Goal: Task Accomplishment & Management: Manage account settings

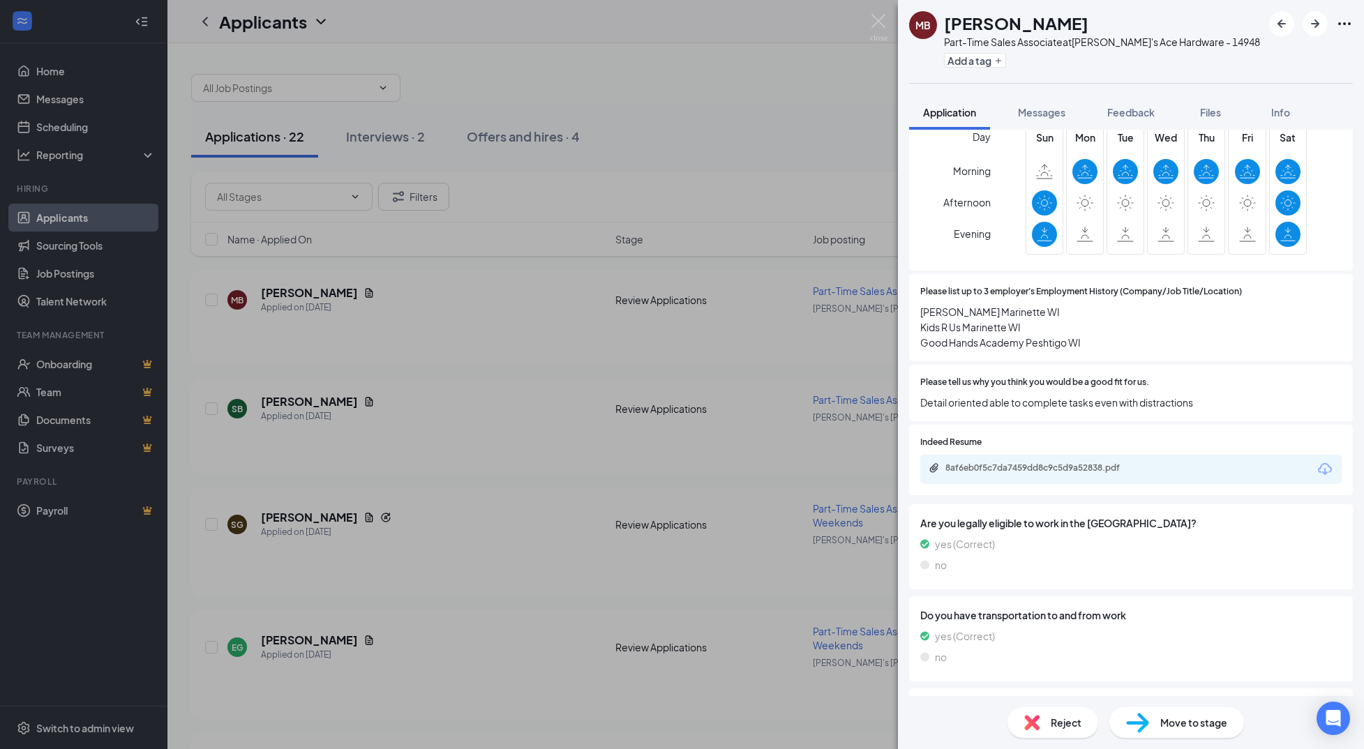
scroll to position [558, 0]
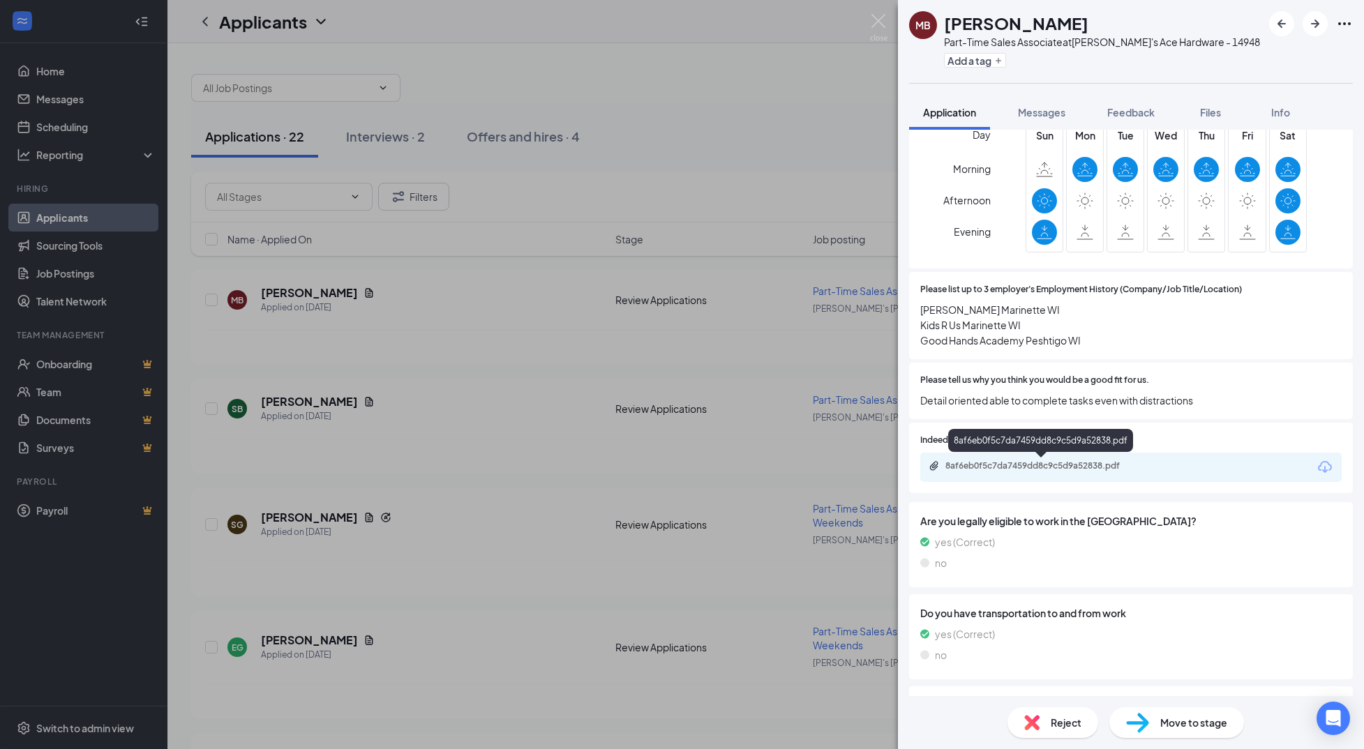
click at [1026, 470] on div "8af6eb0f5c7da7459dd8c9c5d9a52838.pdf" at bounding box center [1043, 466] width 195 height 11
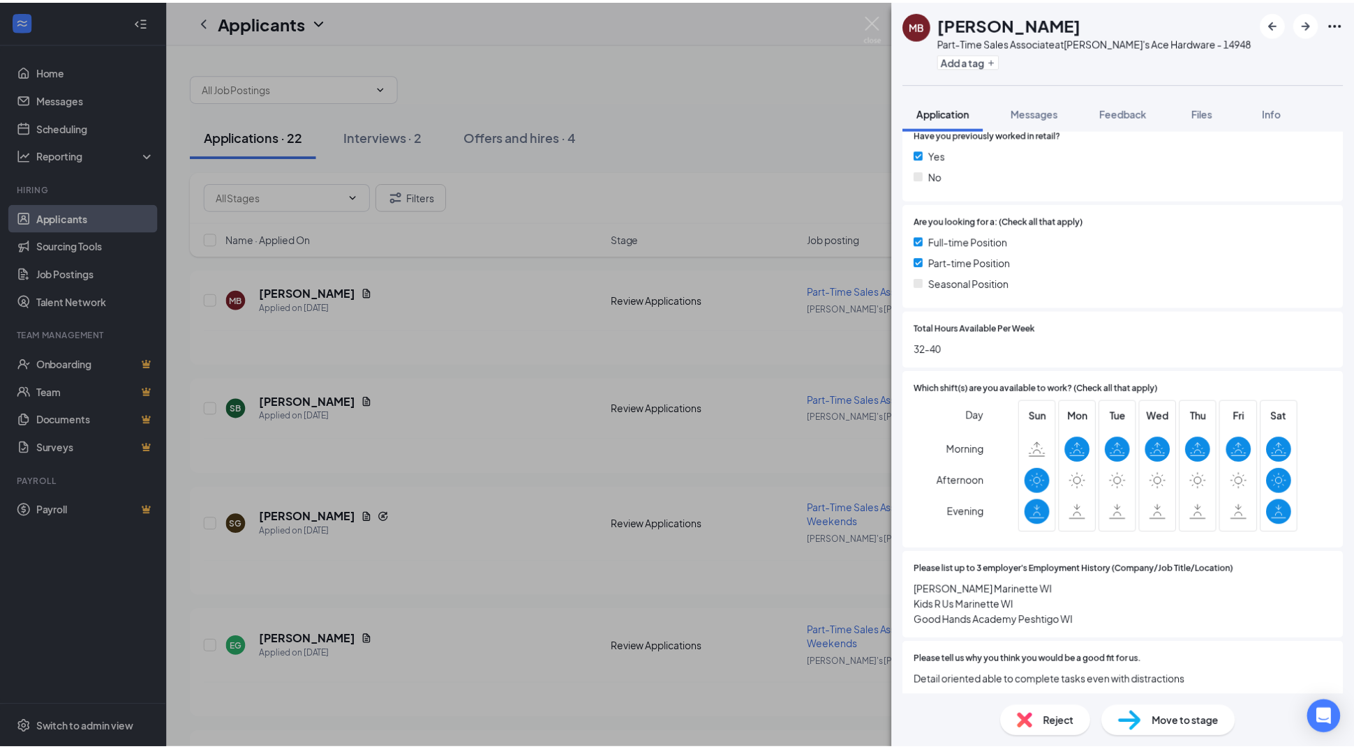
scroll to position [279, 0]
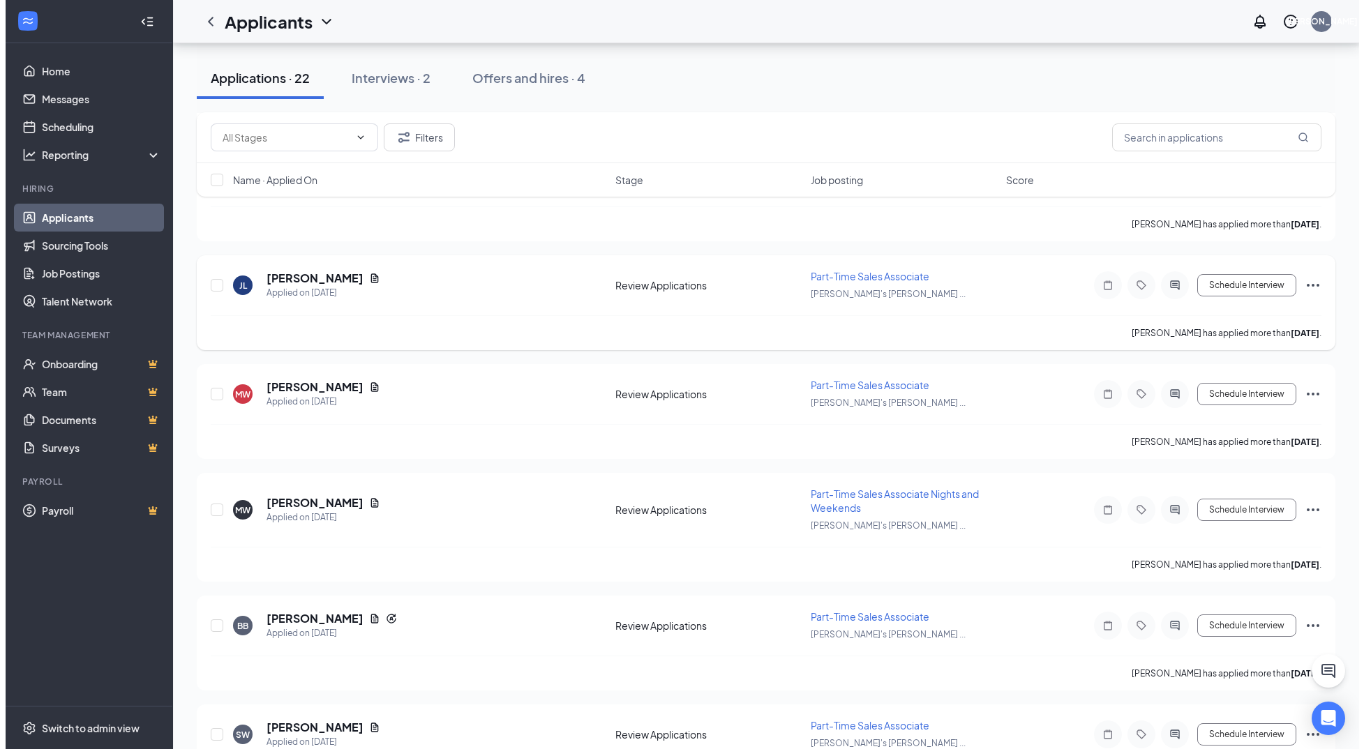
scroll to position [1256, 0]
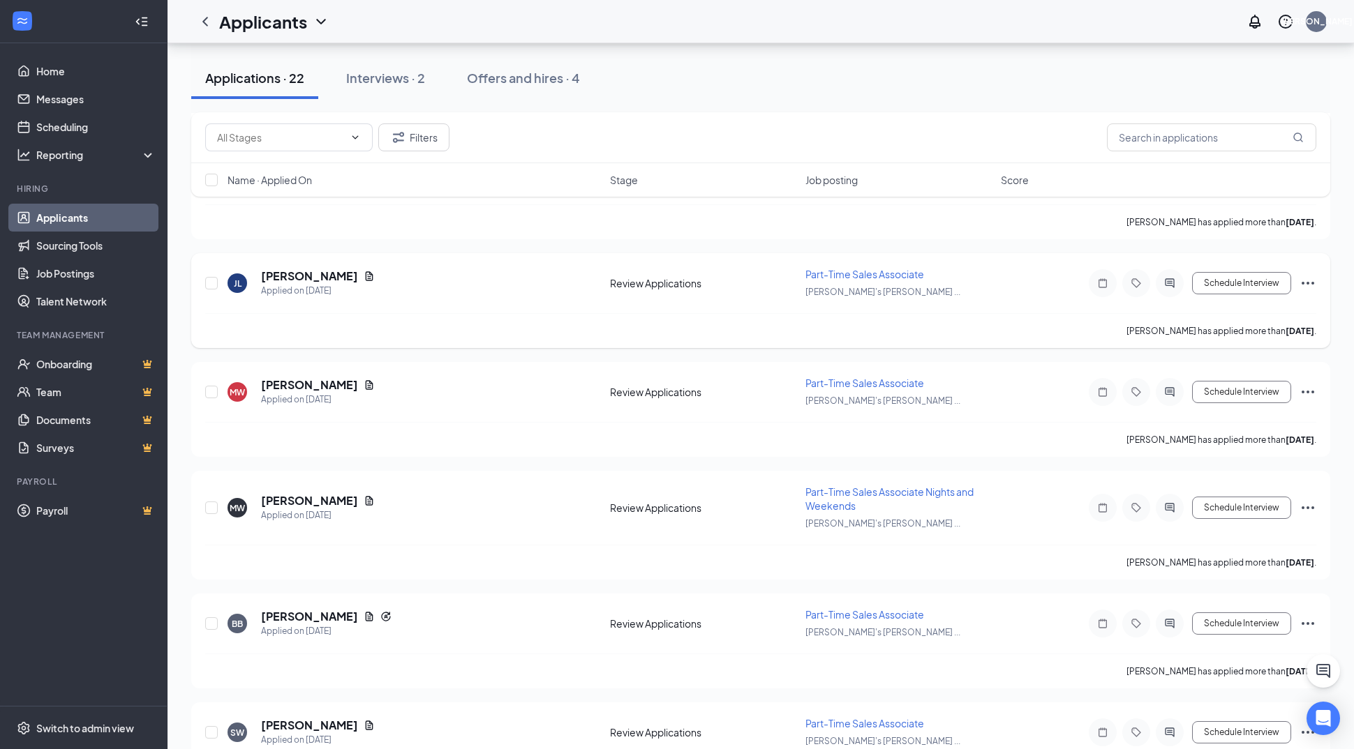
click at [1298, 280] on div "Schedule Interview" at bounding box center [1190, 283] width 251 height 28
click at [1302, 282] on icon "Ellipses" at bounding box center [1307, 283] width 17 height 17
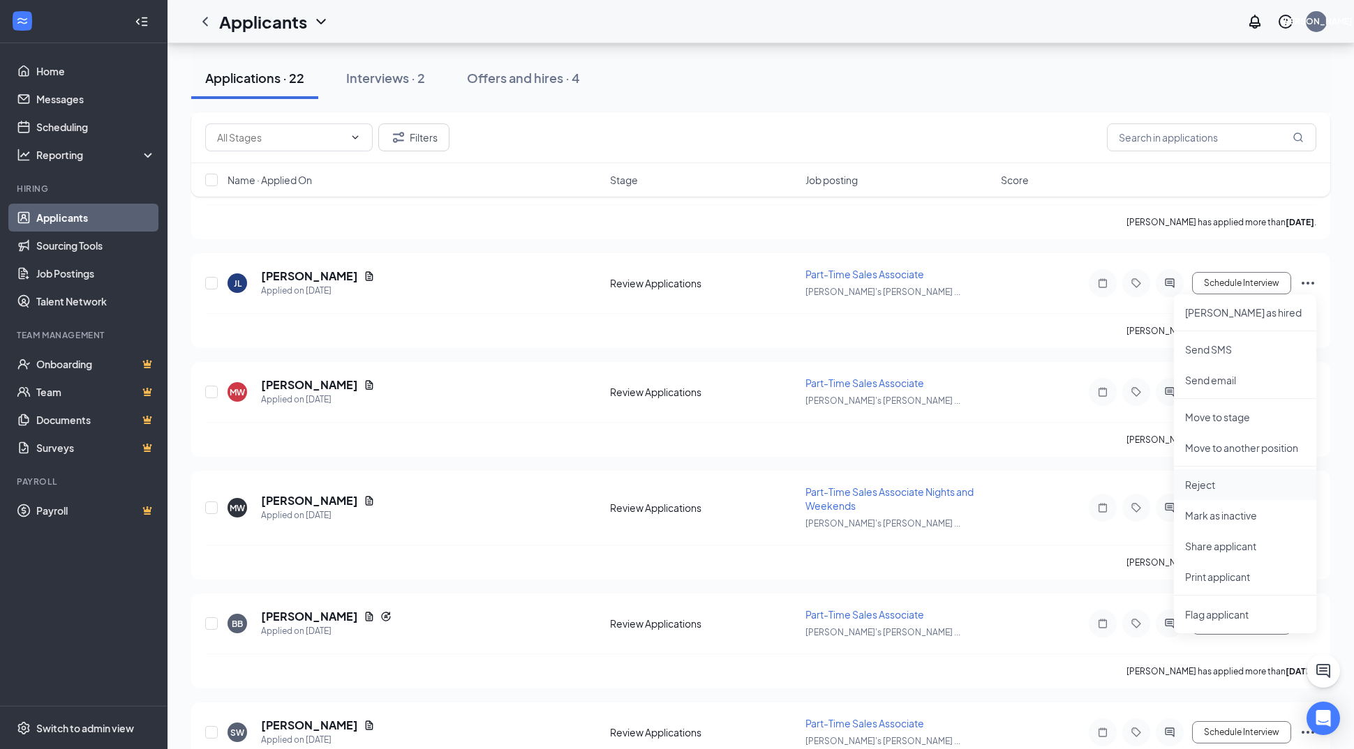
click at [1207, 486] on p "Reject" at bounding box center [1245, 485] width 120 height 14
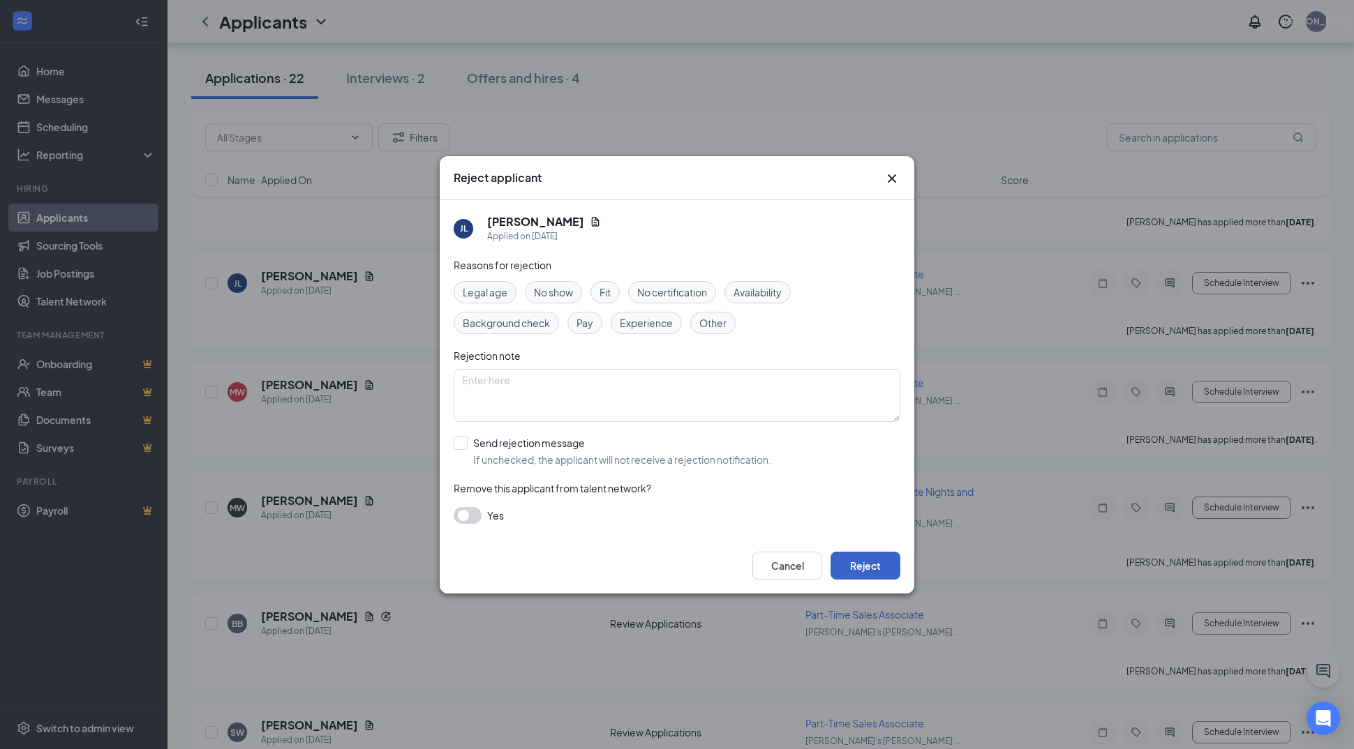
click at [855, 569] on button "Reject" at bounding box center [865, 566] width 70 height 28
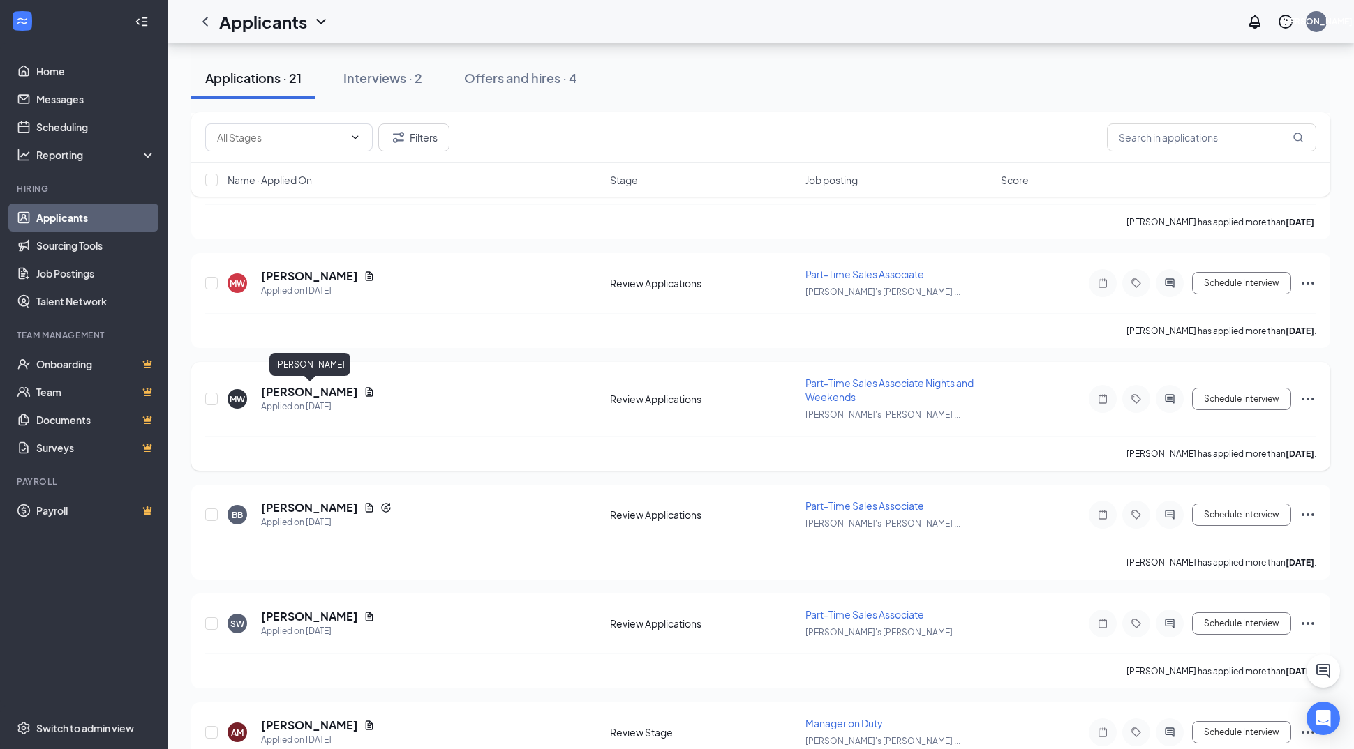
click at [328, 394] on h5 "[PERSON_NAME]" at bounding box center [309, 391] width 97 height 15
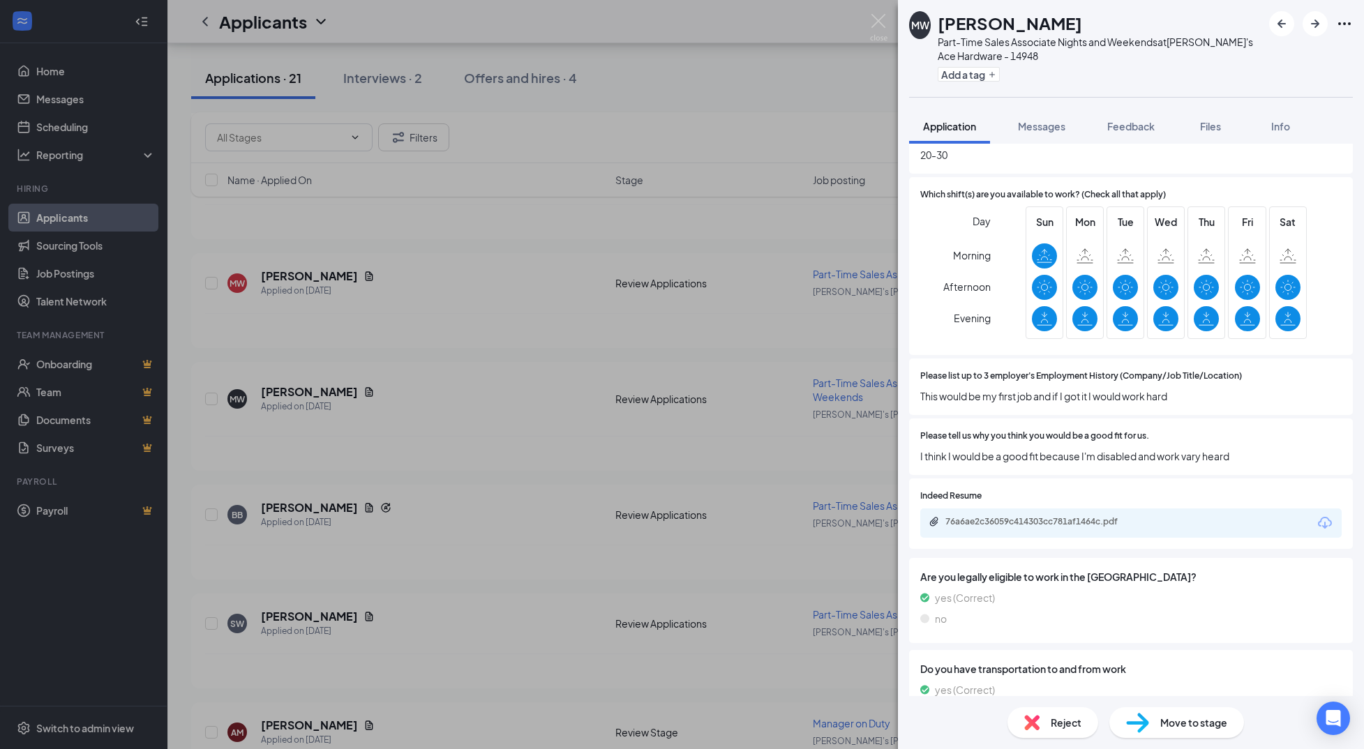
scroll to position [488, 0]
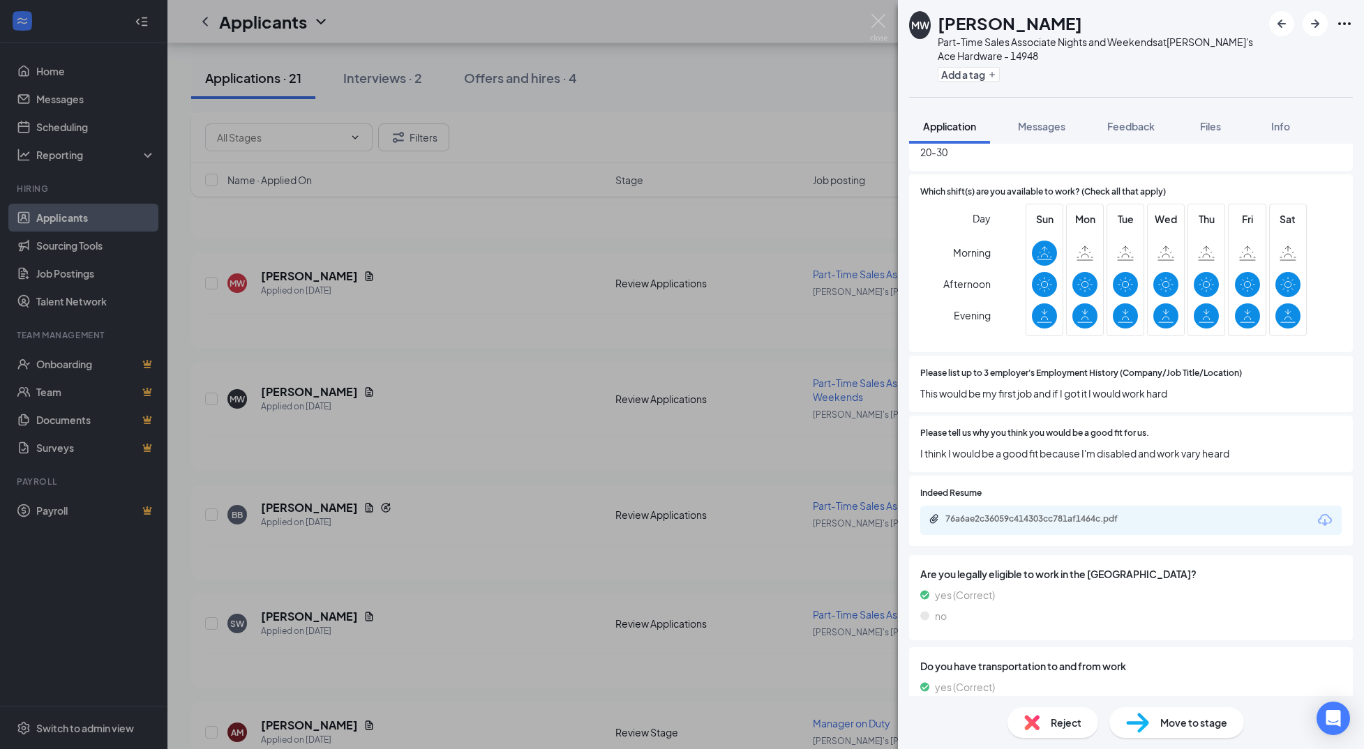
click at [1058, 721] on span "Reject" at bounding box center [1066, 722] width 31 height 15
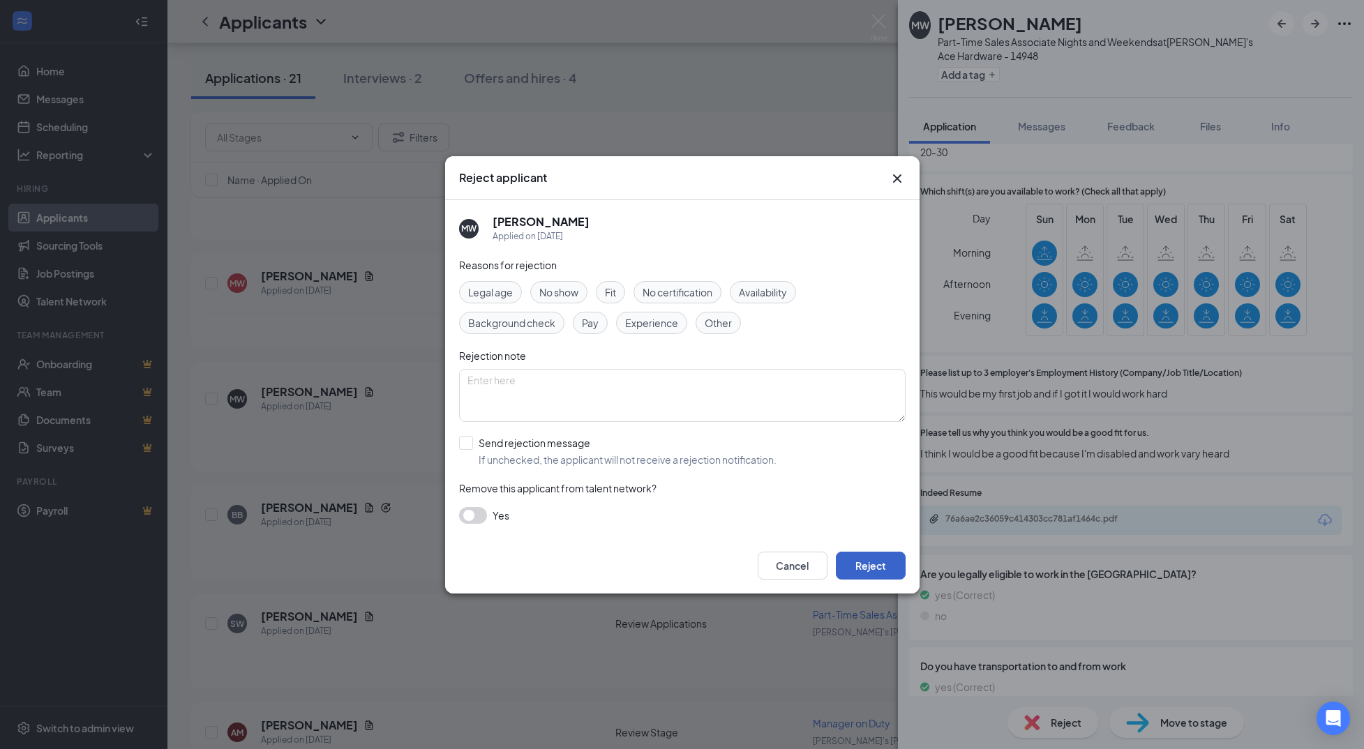
click at [893, 555] on button "Reject" at bounding box center [871, 566] width 70 height 28
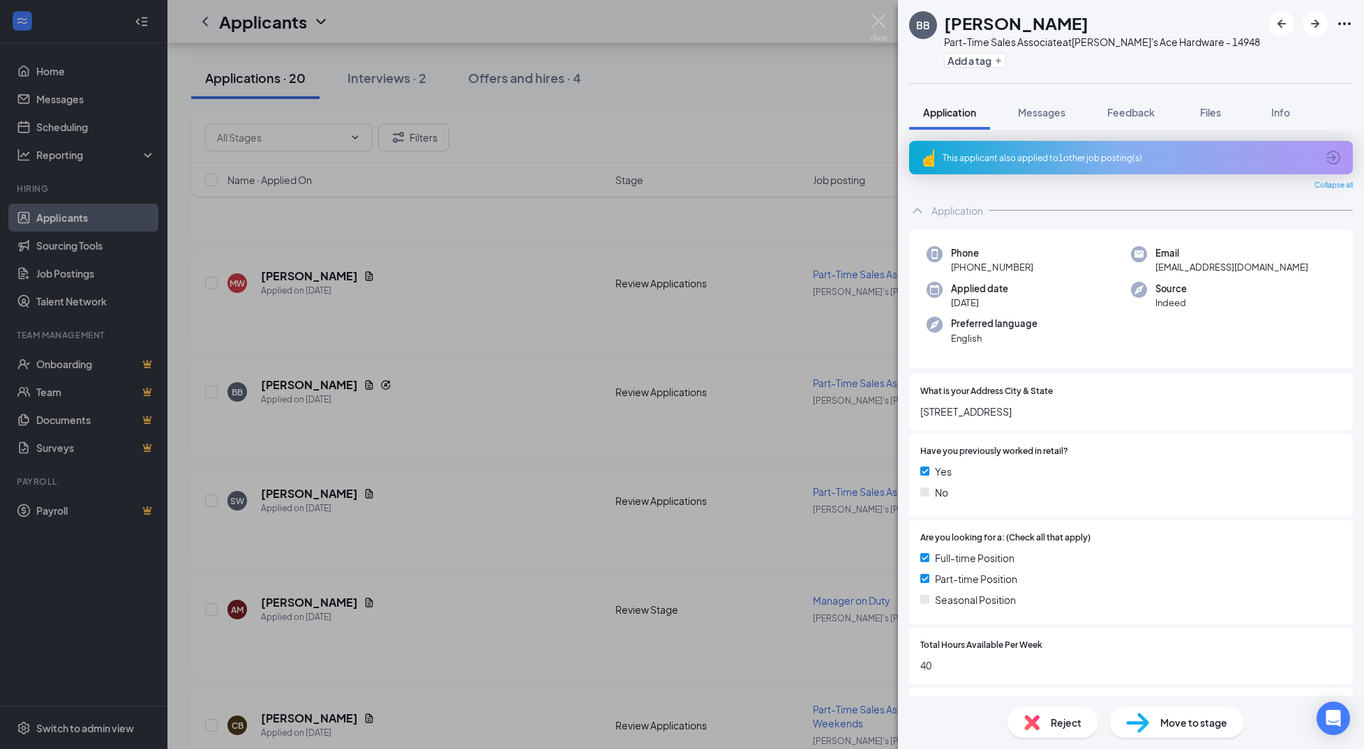
click at [1020, 156] on div "This applicant also applied to 1 other job posting(s)" at bounding box center [1130, 158] width 374 height 12
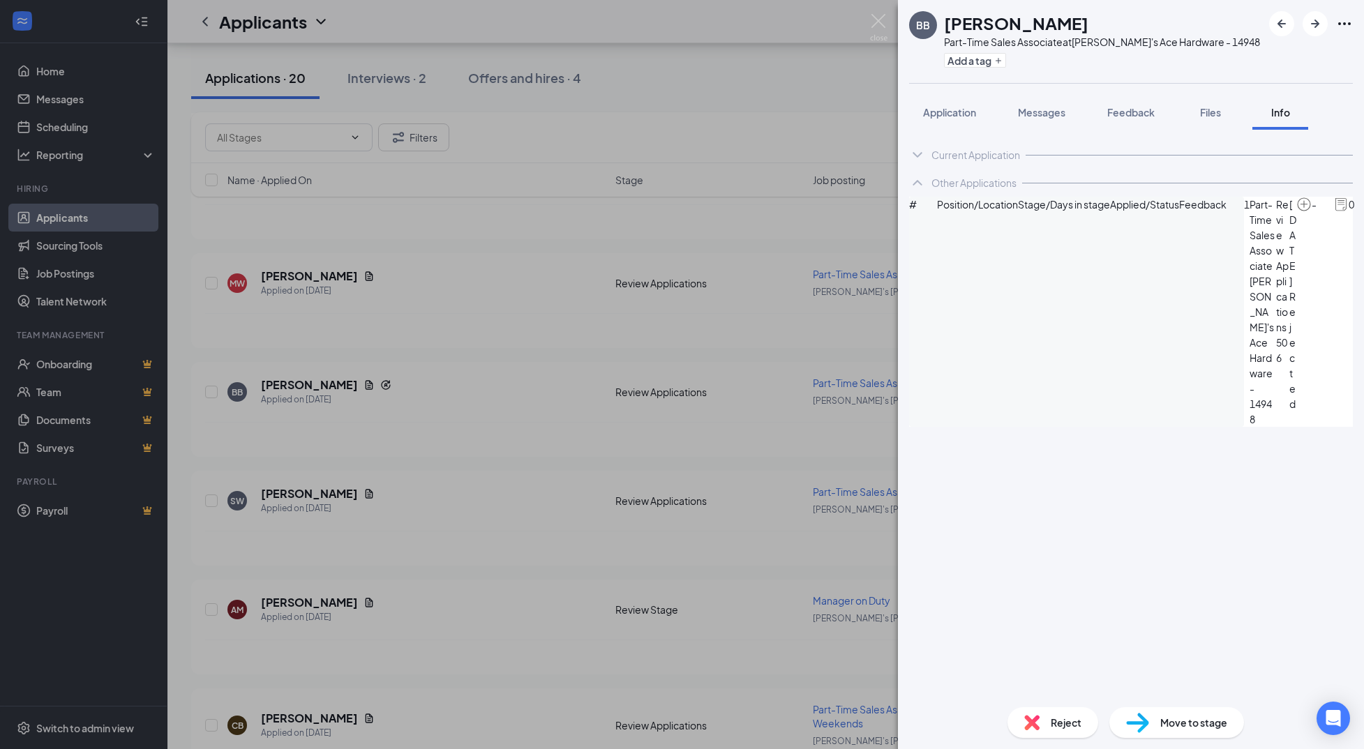
click at [468, 424] on div "BB [PERSON_NAME] Part-Time Sales Associate at [PERSON_NAME]'s Ace Hardware - 14…" at bounding box center [682, 374] width 1364 height 749
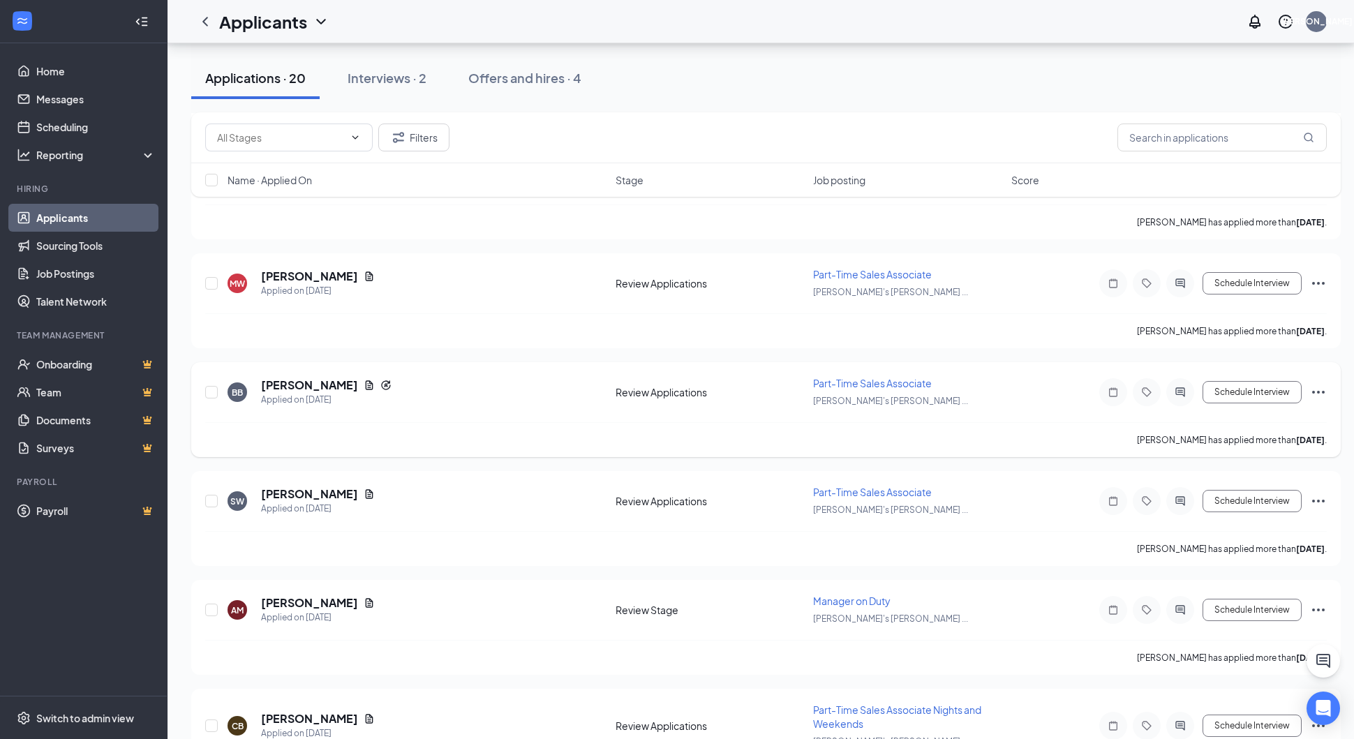
click at [1313, 391] on icon "Ellipses" at bounding box center [1318, 392] width 17 height 17
click at [1026, 399] on div "BB [PERSON_NAME] Applied on [DATE] Review Applications Part-Time Sales Associat…" at bounding box center [765, 399] width 1121 height 46
click at [317, 380] on h5 "[PERSON_NAME]" at bounding box center [309, 385] width 97 height 15
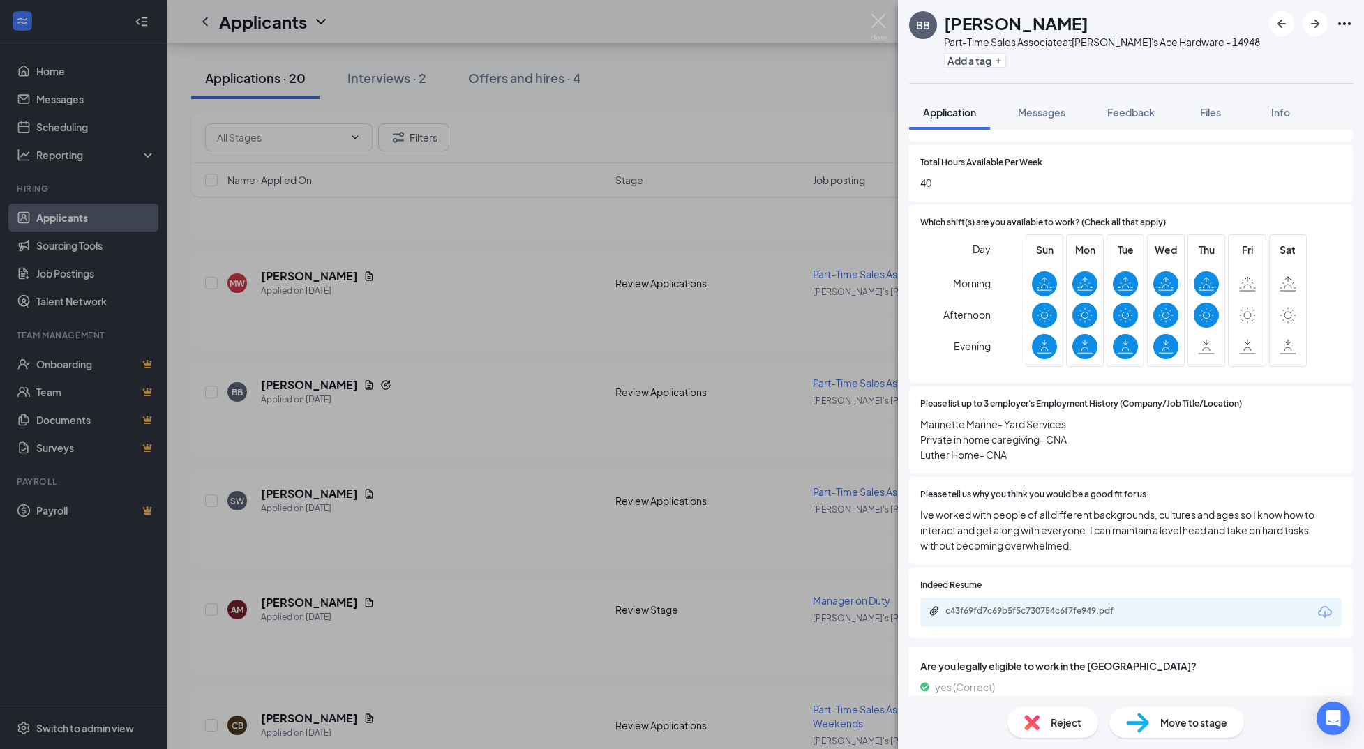
scroll to position [488, 0]
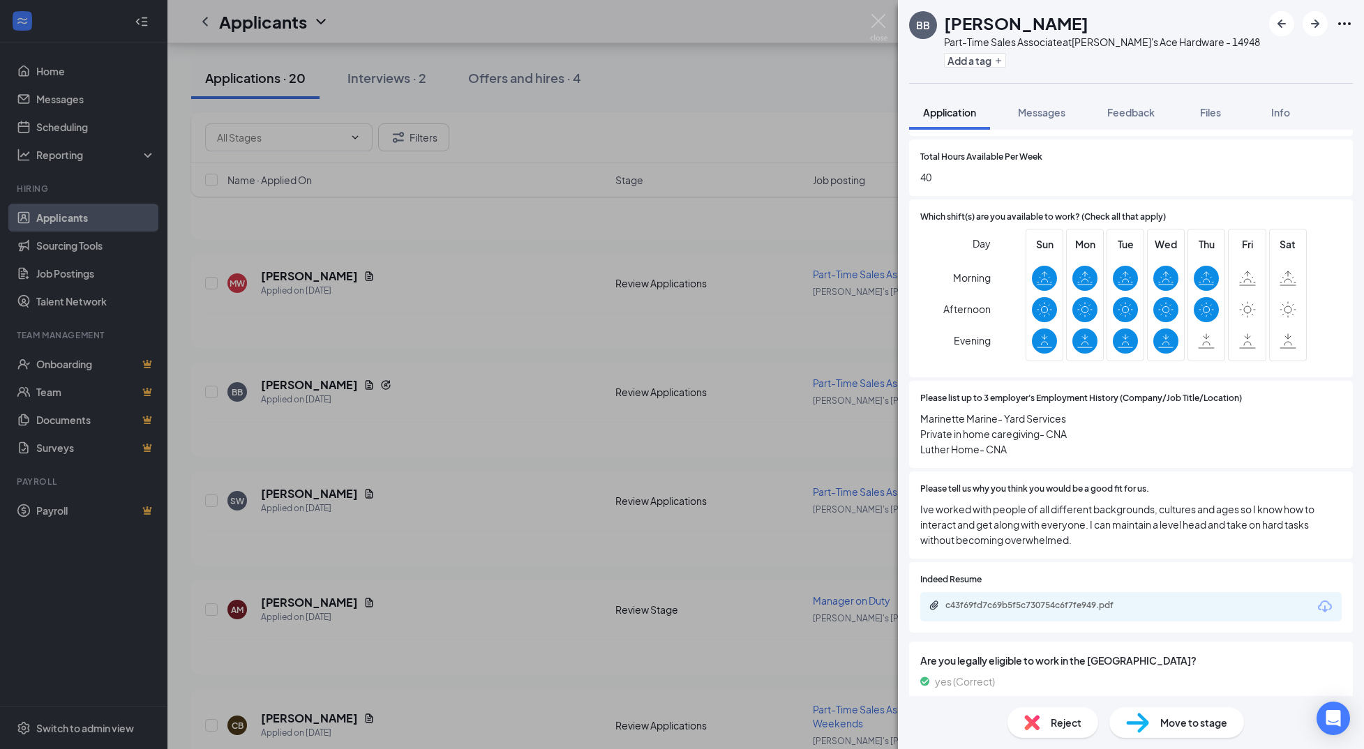
click at [1026, 615] on div "c43f69fd7c69b5f5c730754c6f7fe949.pdf" at bounding box center [1130, 606] width 421 height 29
click at [1026, 609] on div "c43f69fd7c69b5f5c730754c6f7fe949.pdf" at bounding box center [1043, 605] width 195 height 11
click at [1188, 452] on span "Marinette Marine- Yard Services Private in home caregiving- CNA Luther Home- CNA" at bounding box center [1130, 434] width 421 height 46
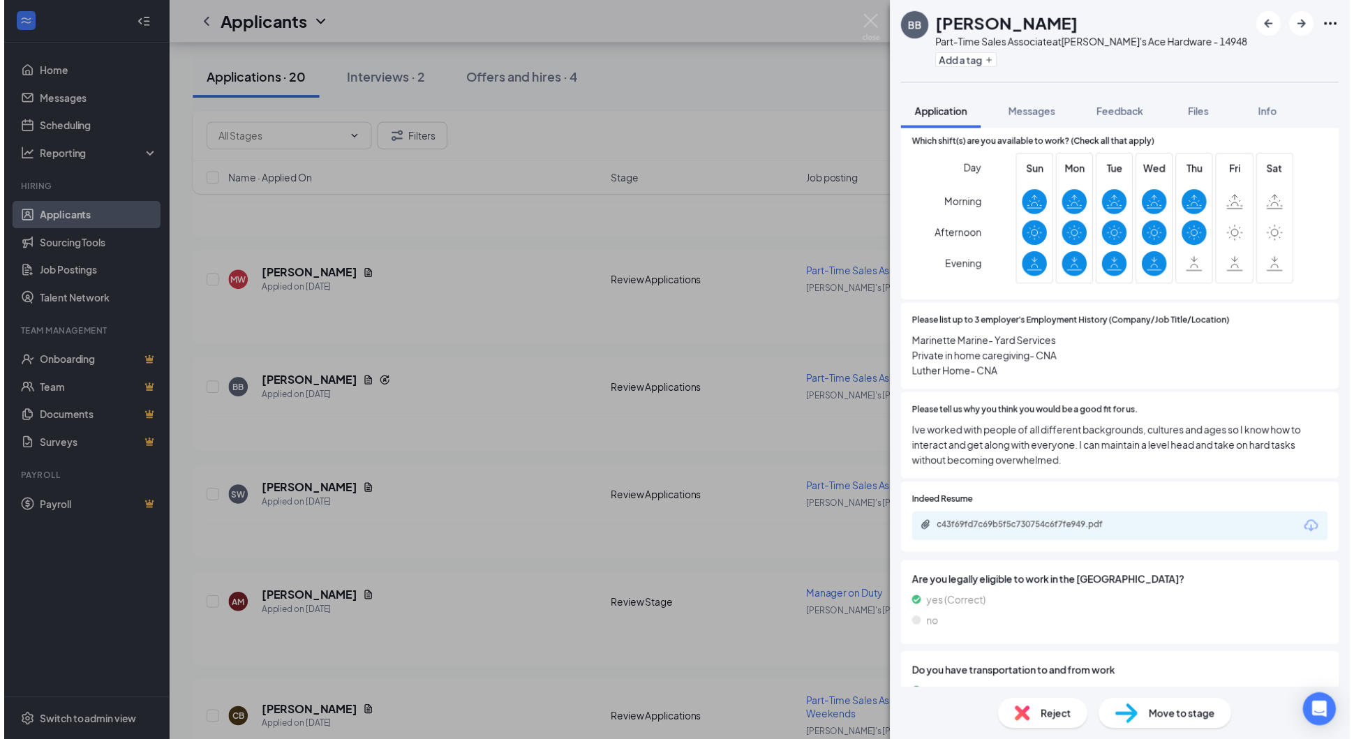
scroll to position [628, 0]
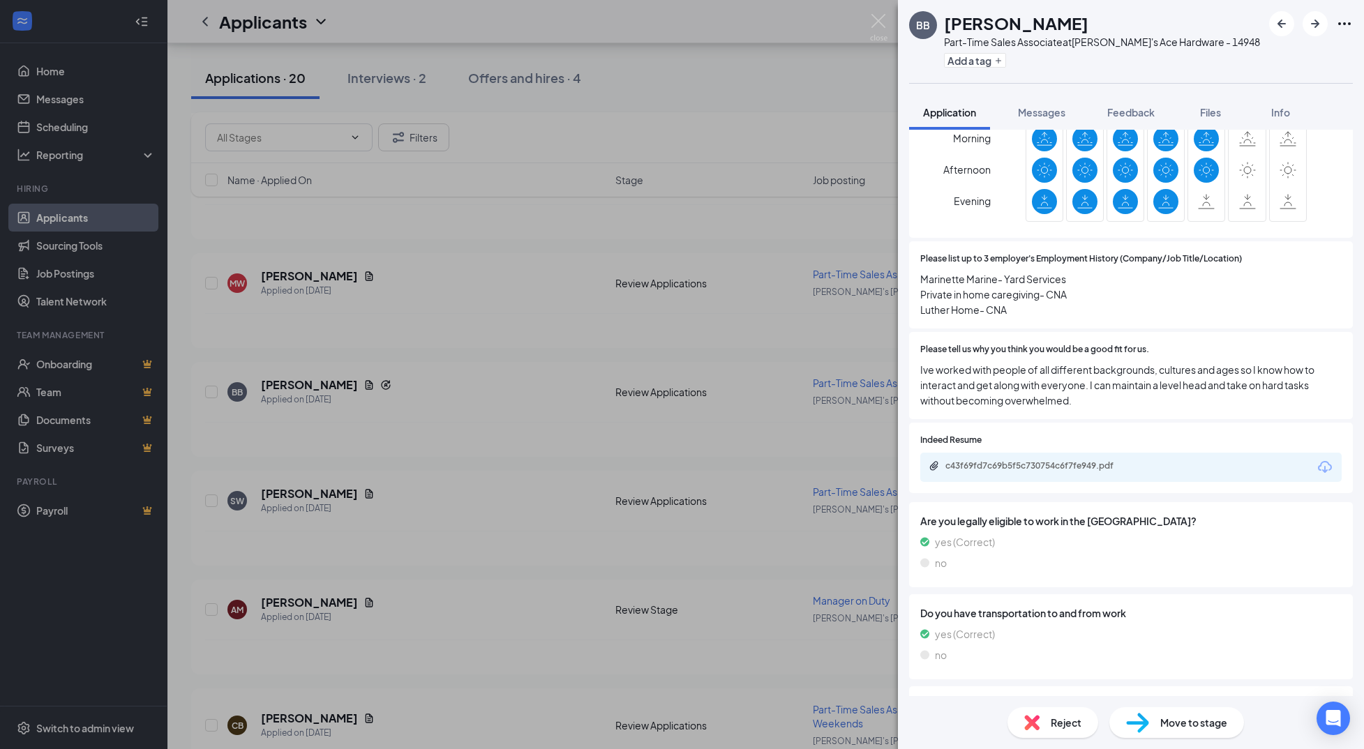
click at [514, 343] on div "BB [PERSON_NAME] Part-Time Sales Associate at [PERSON_NAME]'s Ace Hardware - 14…" at bounding box center [682, 374] width 1364 height 749
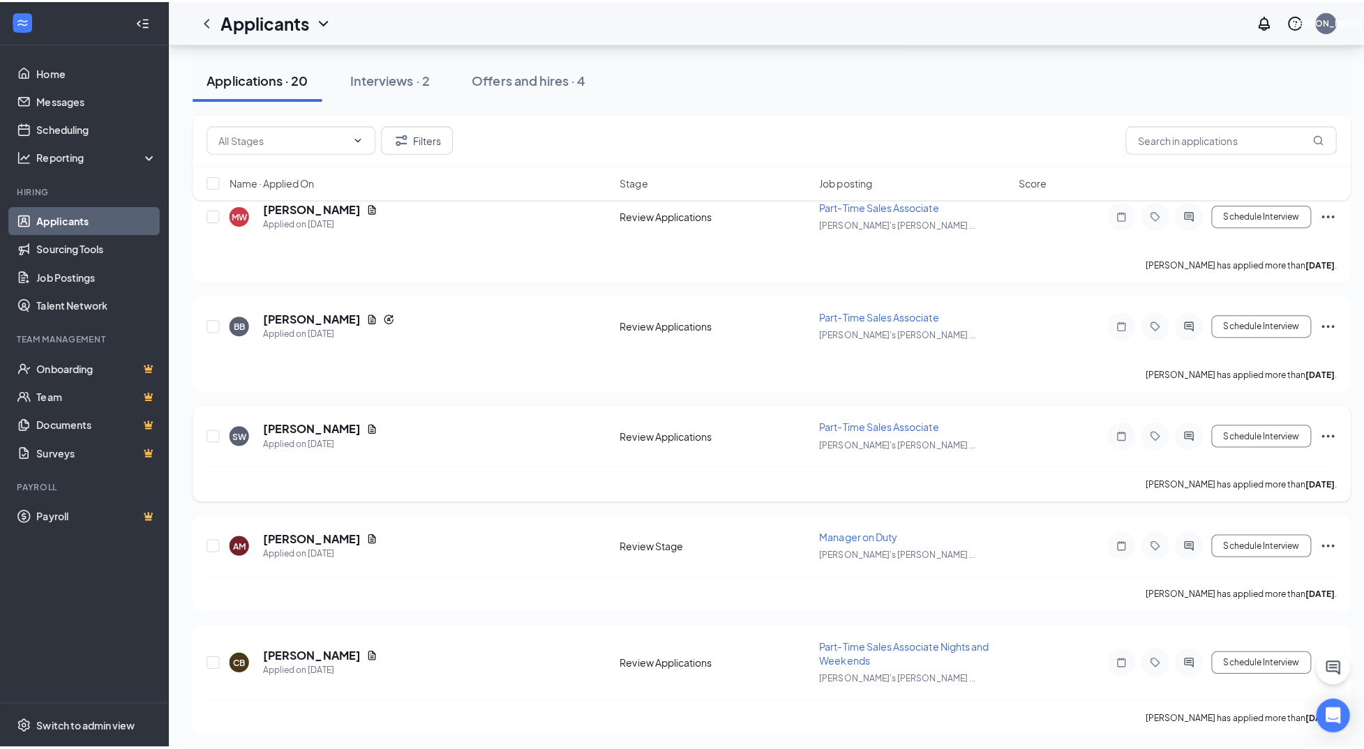
scroll to position [1396, 0]
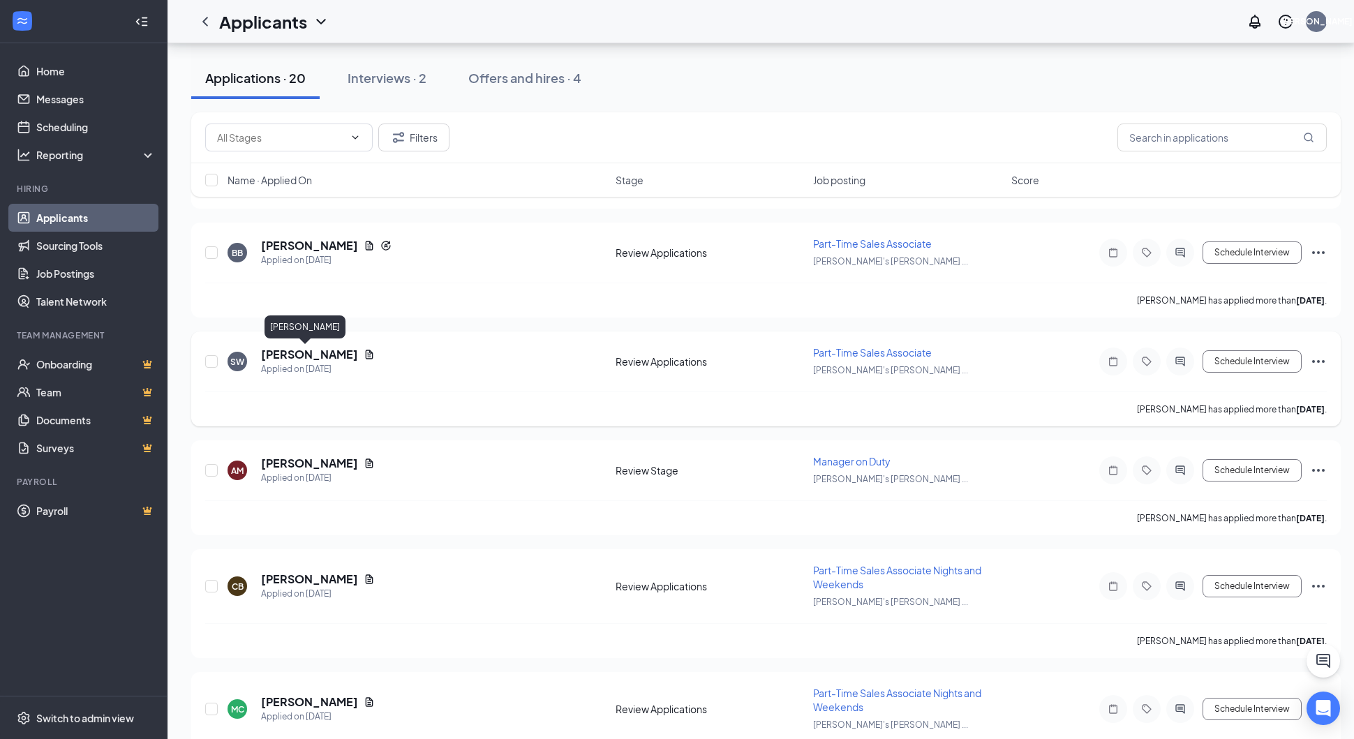
click at [283, 352] on h5 "[PERSON_NAME]" at bounding box center [309, 354] width 97 height 15
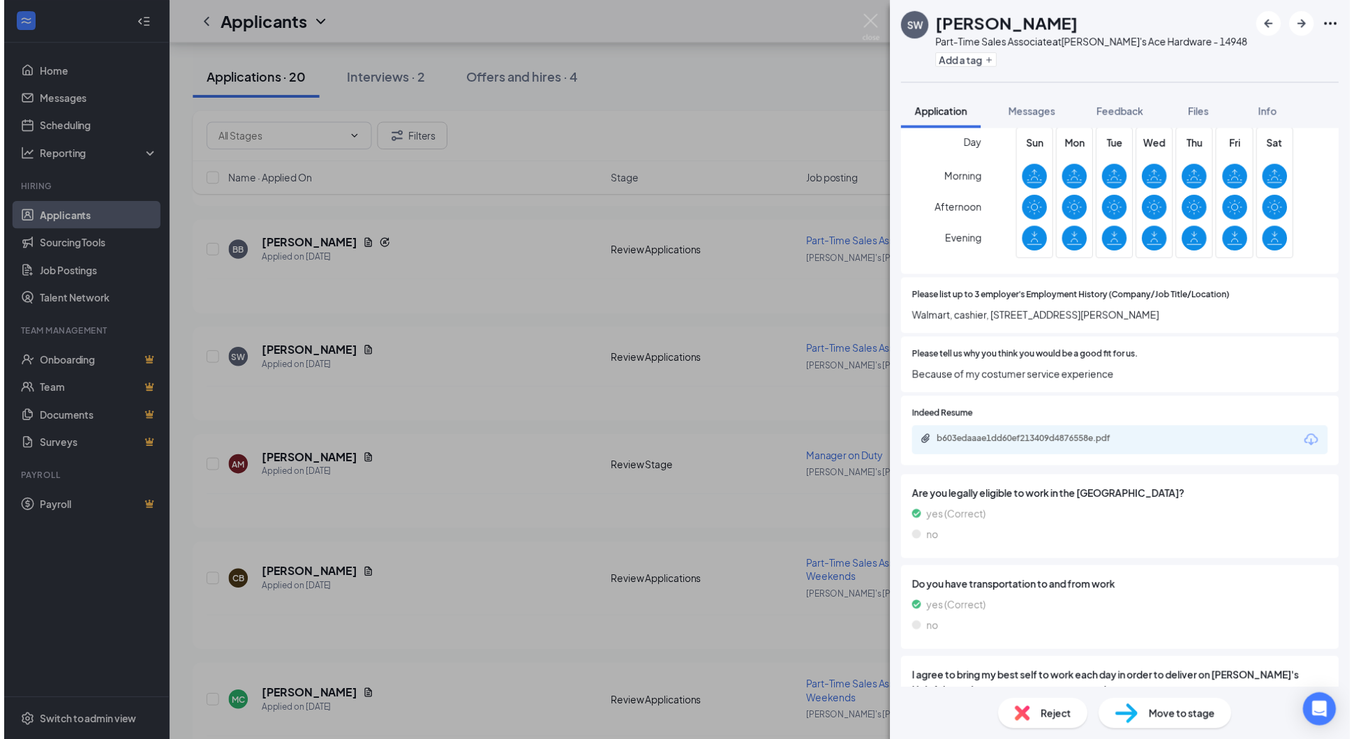
scroll to position [558, 0]
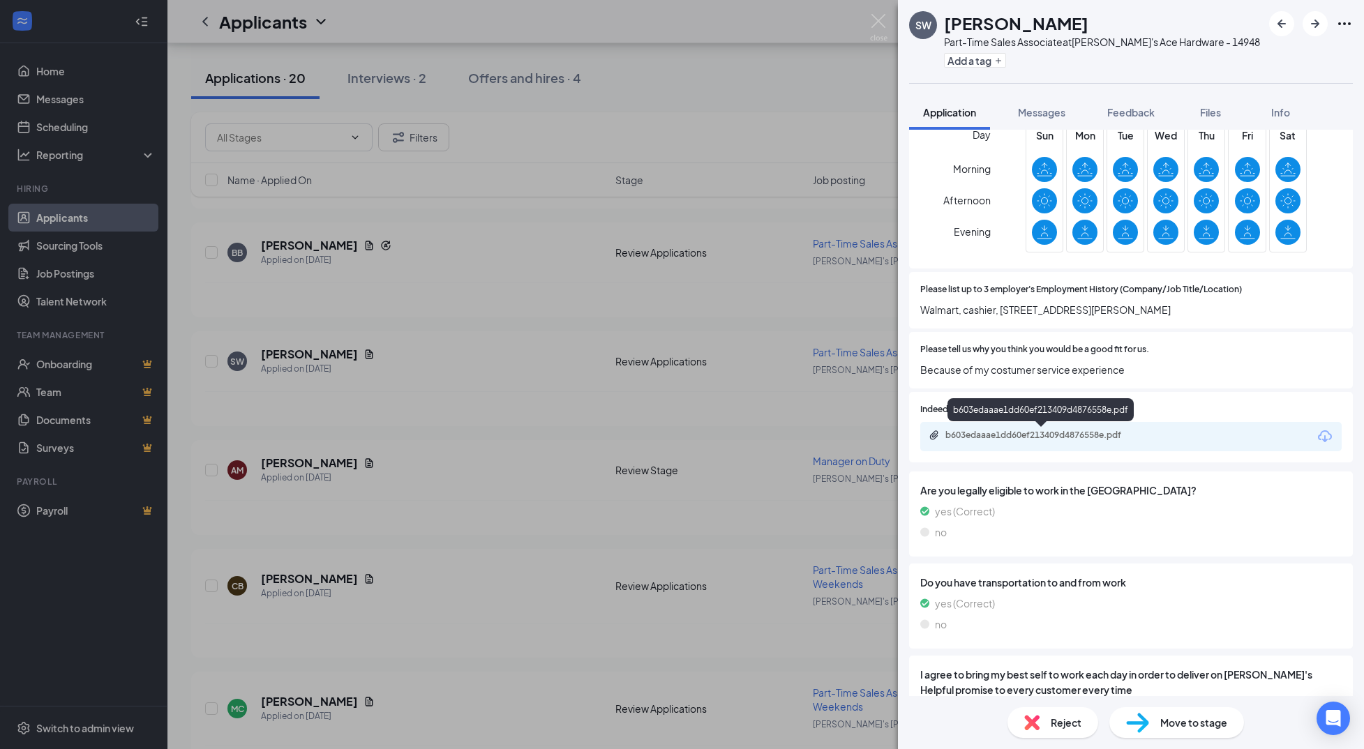
click at [997, 440] on div "b603edaaae1dd60ef213409d4876558e.pdf" at bounding box center [1043, 435] width 195 height 11
click at [523, 403] on div "SW [PERSON_NAME] Part-Time Sales Associate at [PERSON_NAME]'s Ace Hardware - 14…" at bounding box center [682, 374] width 1364 height 749
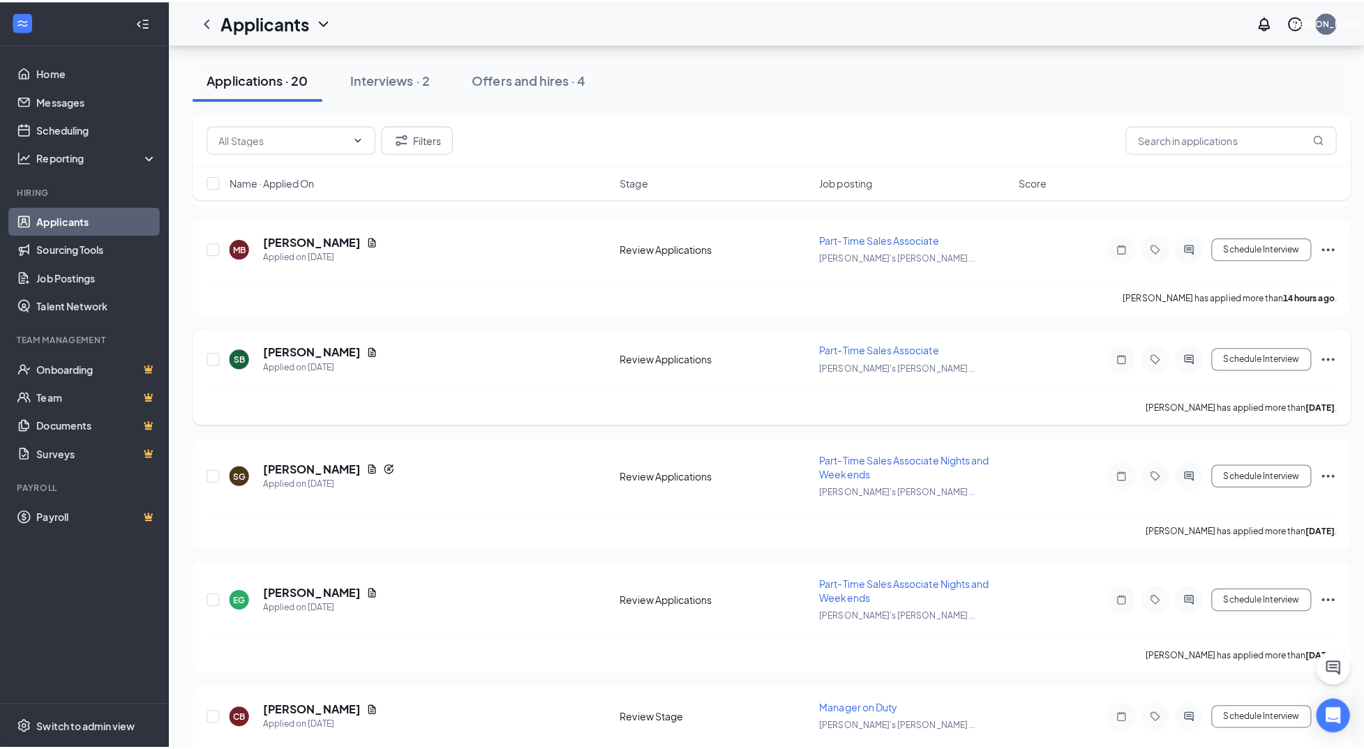
scroll to position [2303, 0]
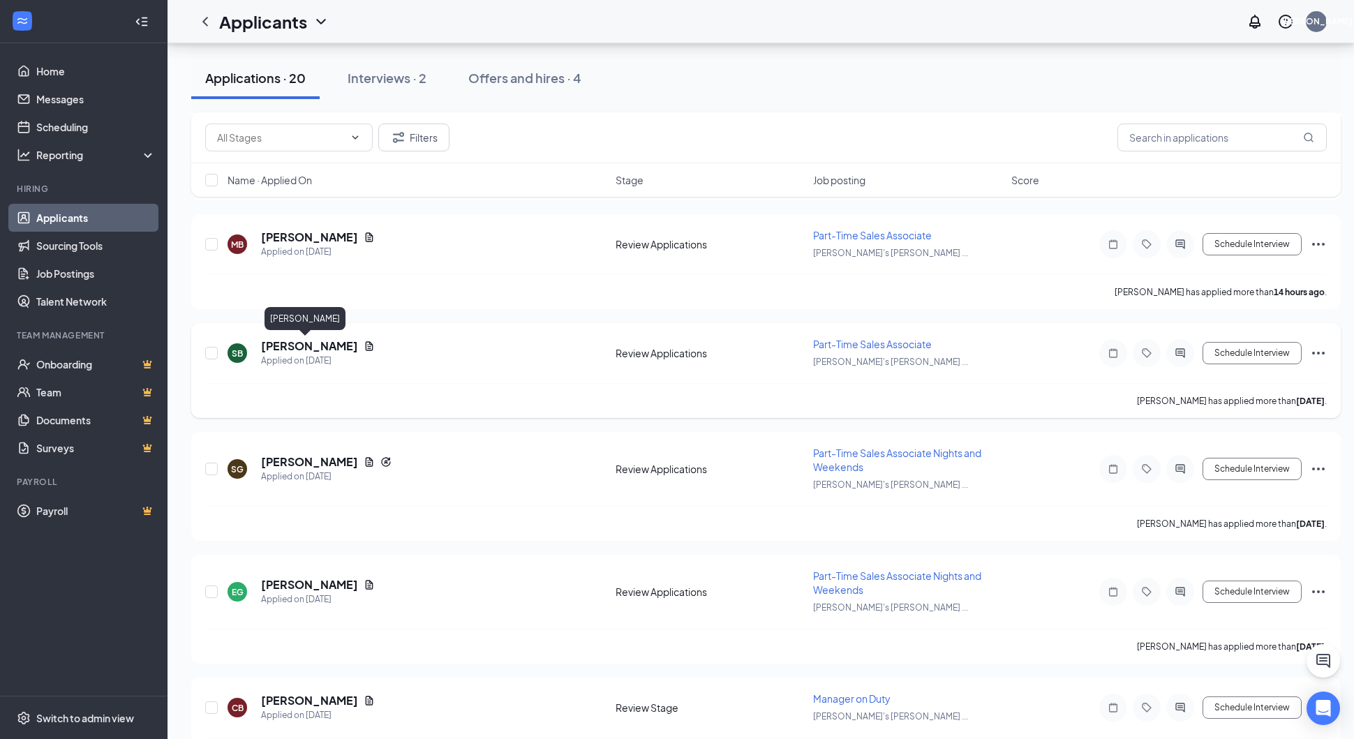
click at [286, 348] on h5 "[PERSON_NAME]" at bounding box center [309, 345] width 97 height 15
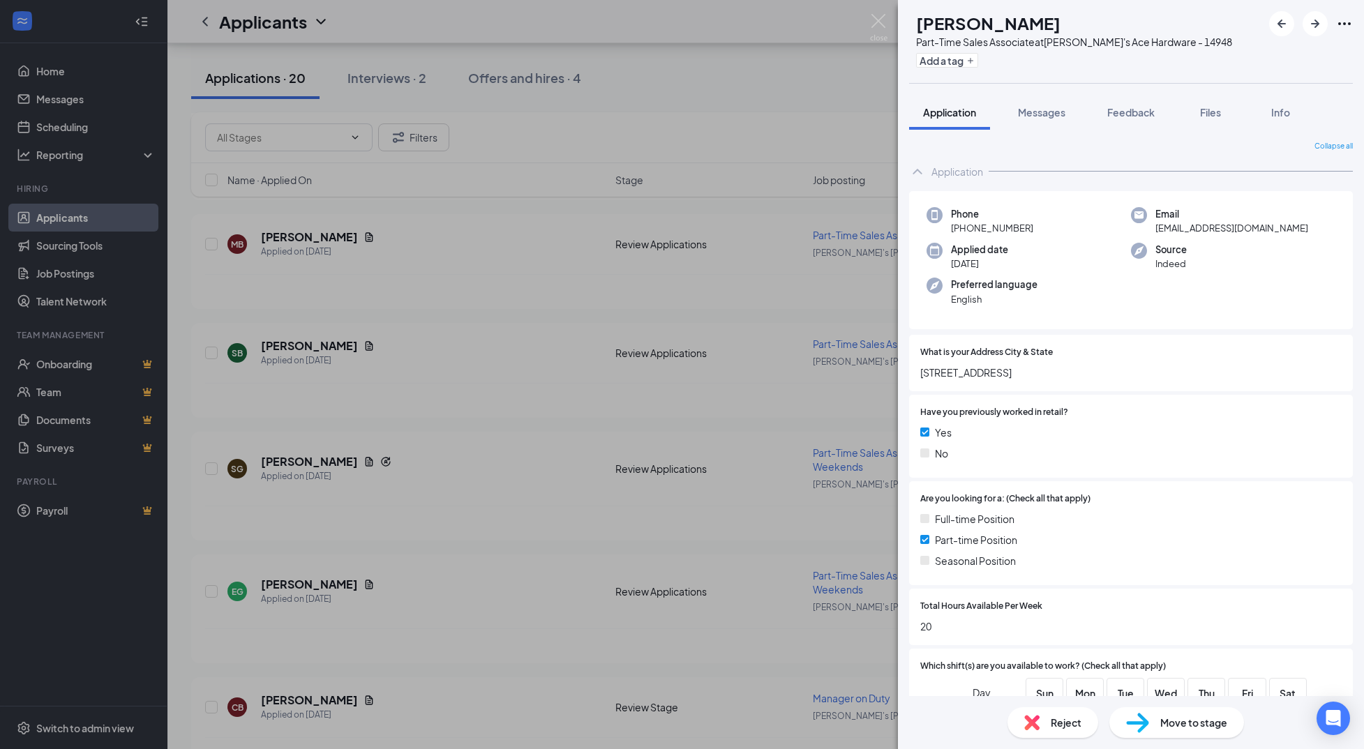
click at [459, 461] on div "SB [PERSON_NAME] Part-Time Sales Associate at [PERSON_NAME]'s Ace Hardware - 14…" at bounding box center [682, 374] width 1364 height 749
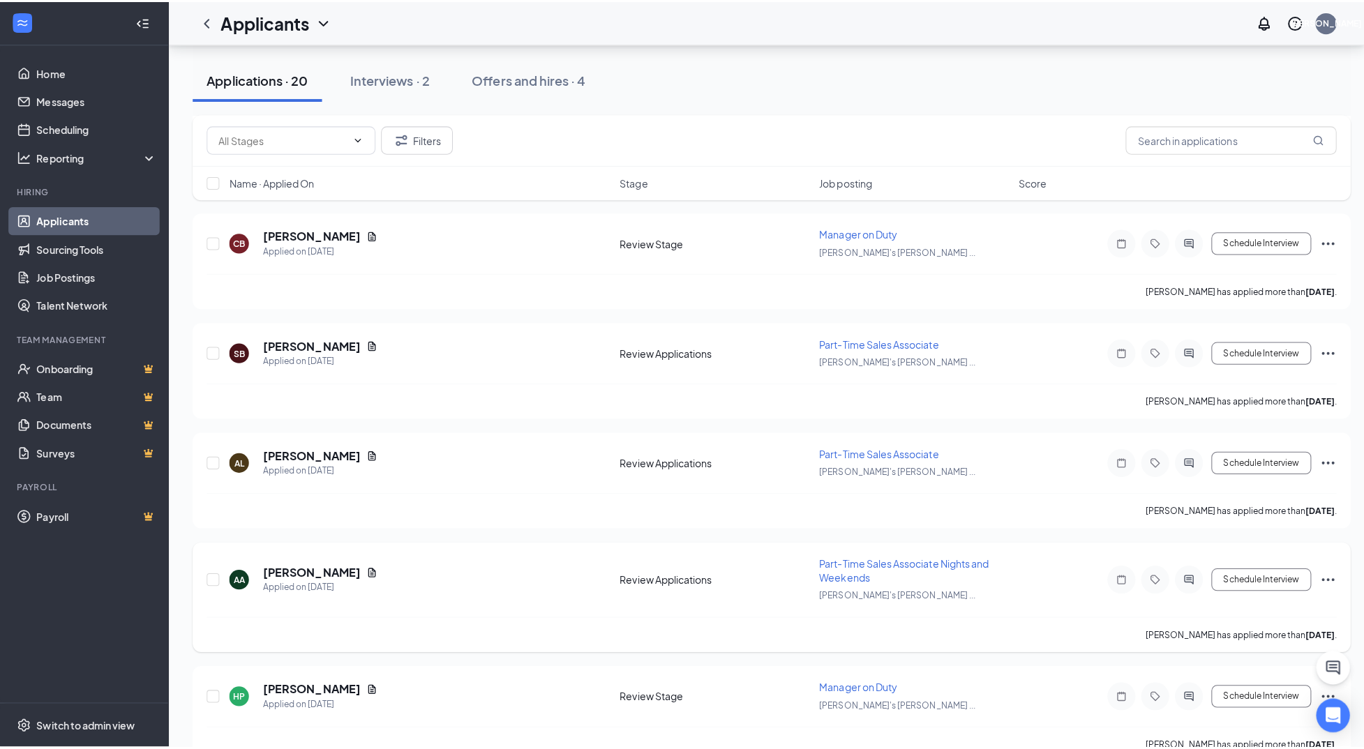
scroll to position [70, 0]
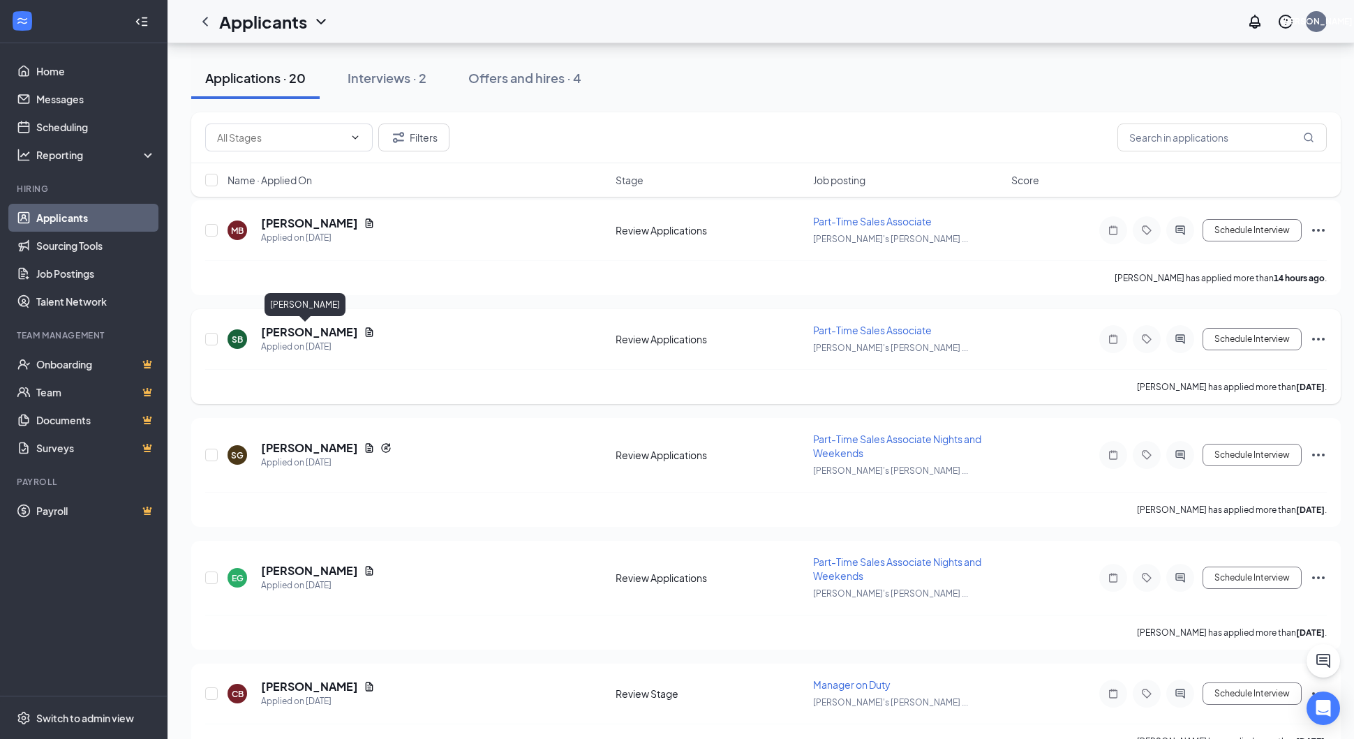
click at [281, 335] on h5 "[PERSON_NAME]" at bounding box center [309, 331] width 97 height 15
